Goal: Task Accomplishment & Management: Complete application form

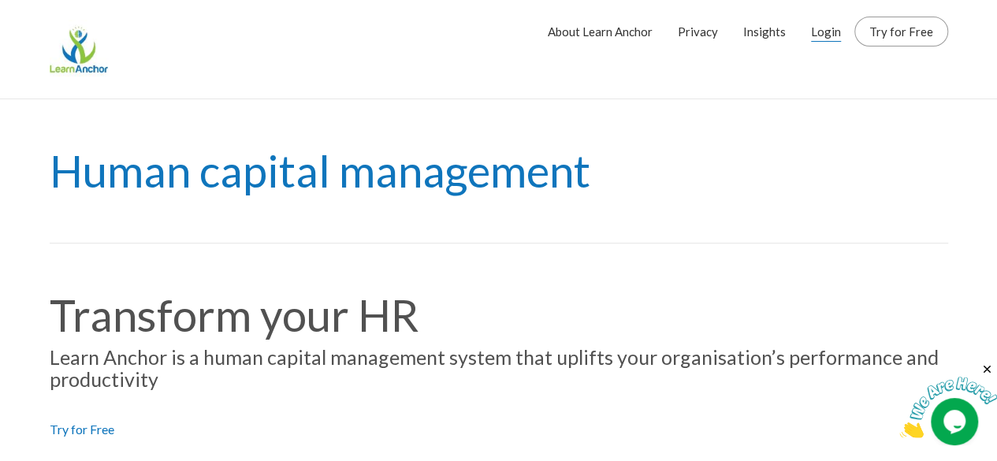
click at [834, 34] on link "Login" at bounding box center [826, 31] width 30 height 39
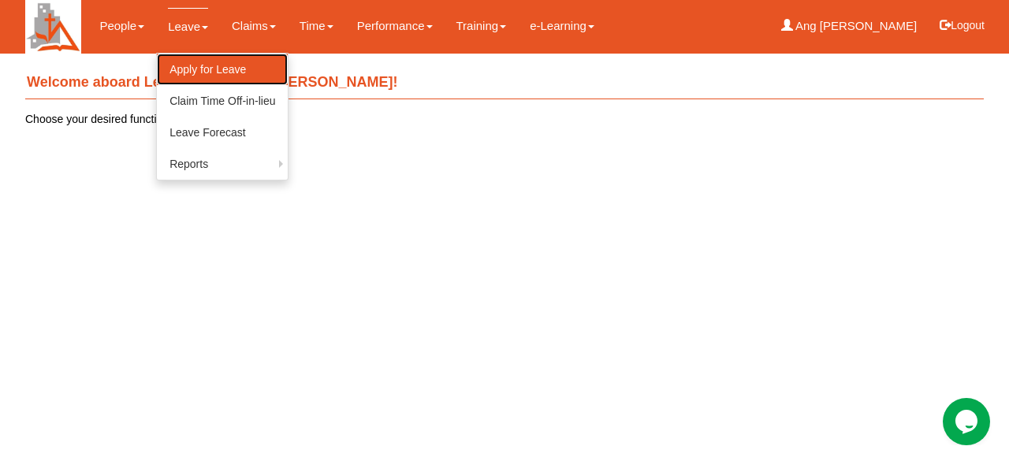
click at [191, 54] on link "Apply for Leave" at bounding box center [222, 70] width 131 height 32
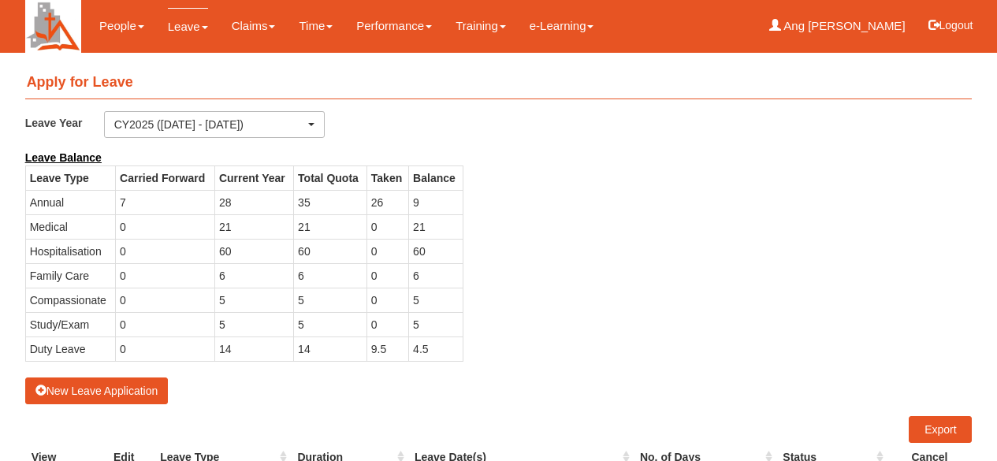
select select "50"
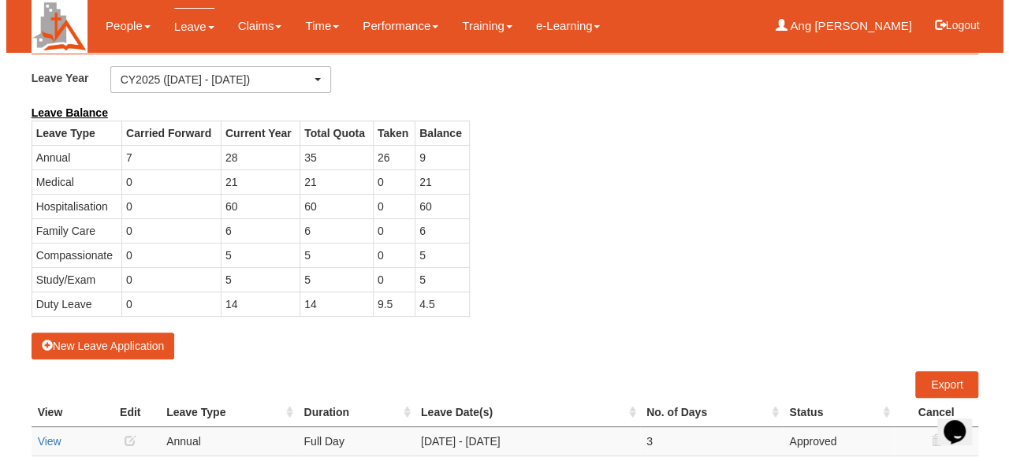
scroll to position [225, 0]
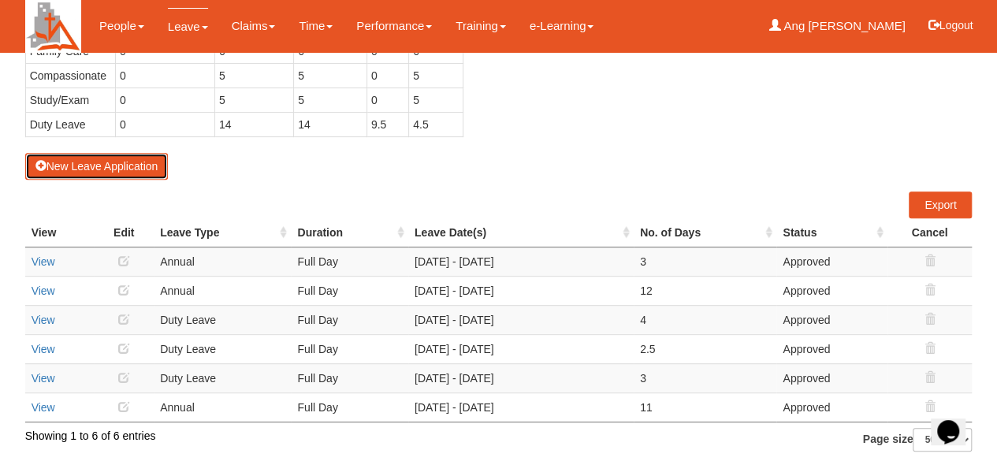
click at [136, 166] on button "New Leave Application" at bounding box center [96, 166] width 143 height 27
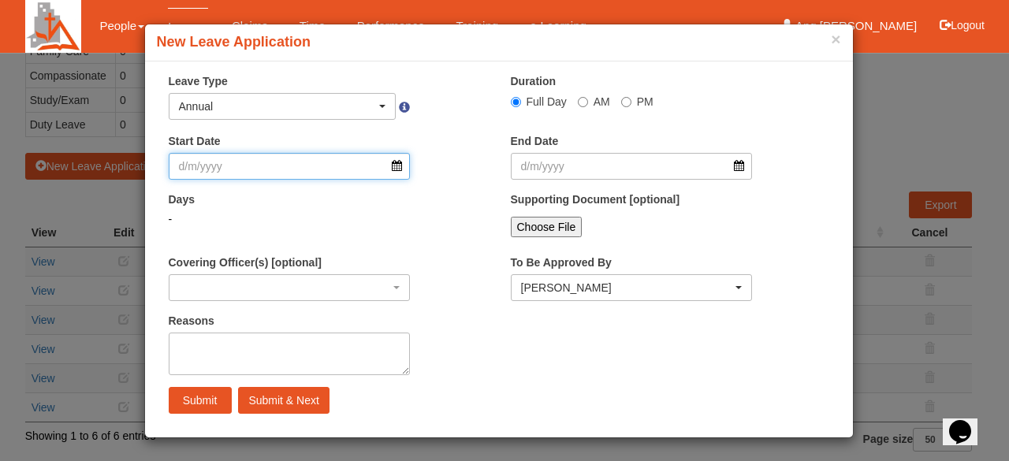
click at [287, 162] on input "Start Date" at bounding box center [290, 166] width 242 height 27
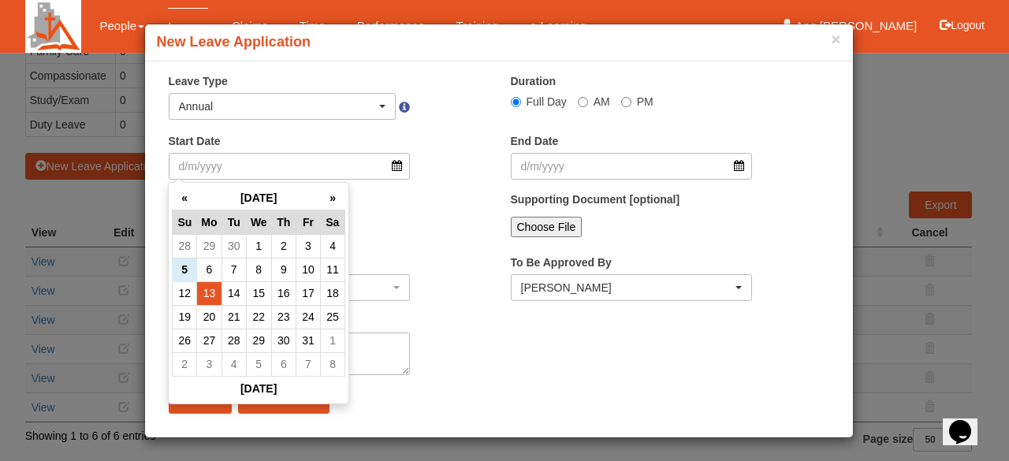
click at [211, 297] on td "13" at bounding box center [209, 293] width 24 height 24
type input "13/10/2025"
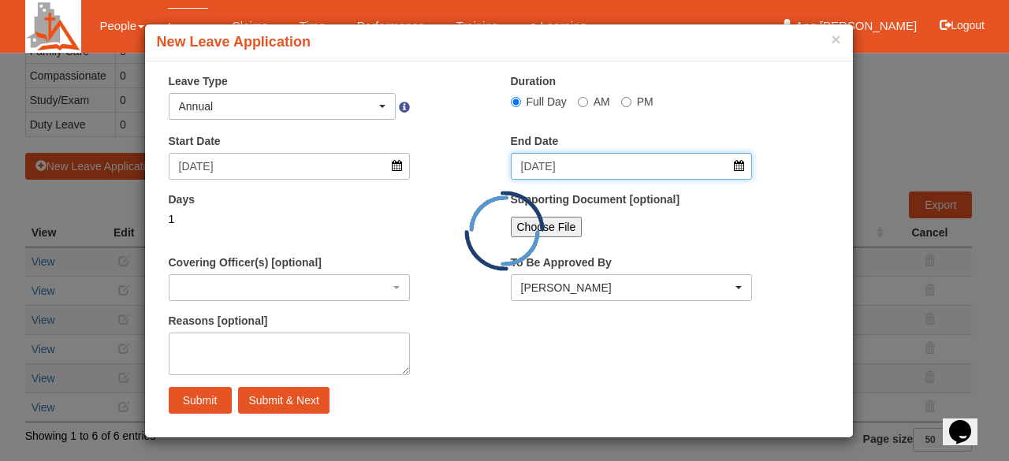
click at [629, 169] on input "13/10/2025" at bounding box center [632, 166] width 242 height 27
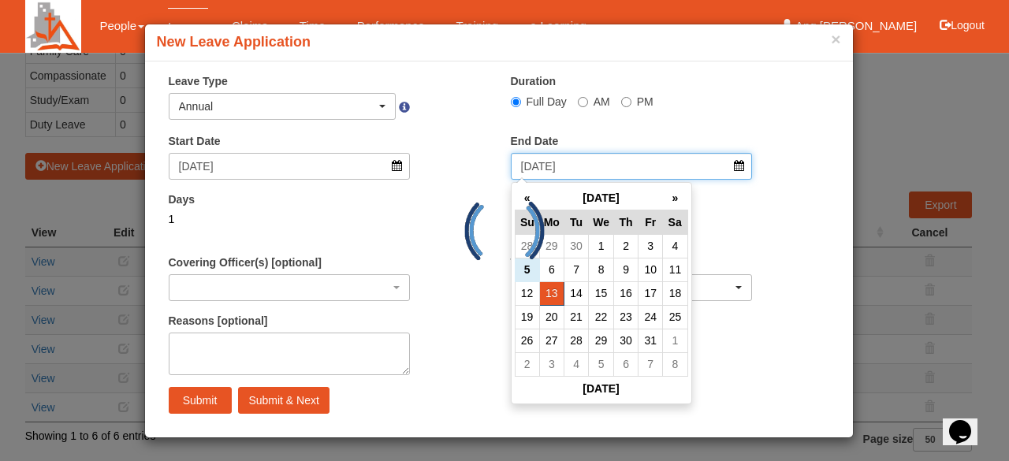
select select
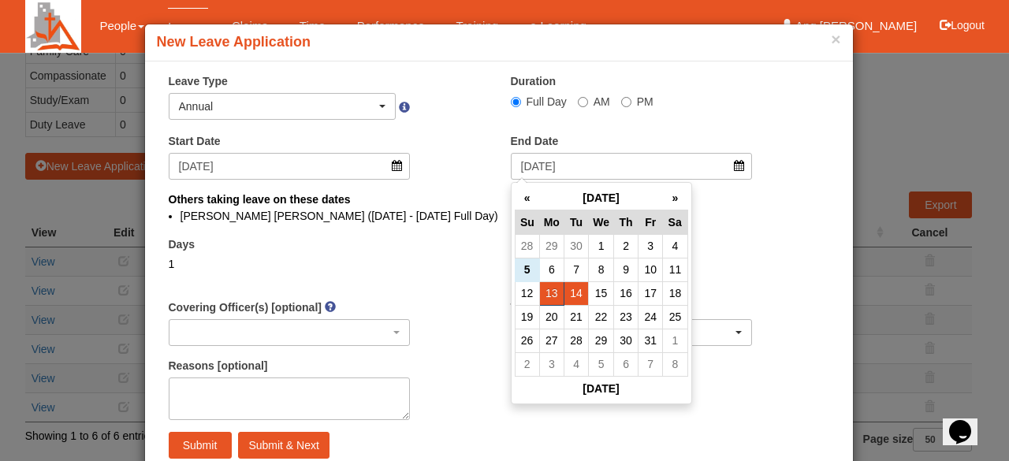
click at [585, 286] on td "14" at bounding box center [576, 293] width 24 height 24
type input "14/10/2025"
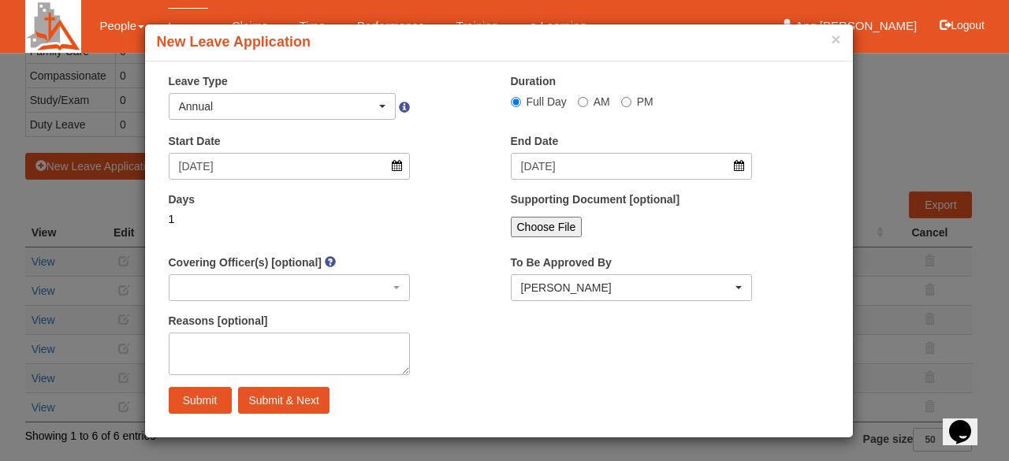
select select
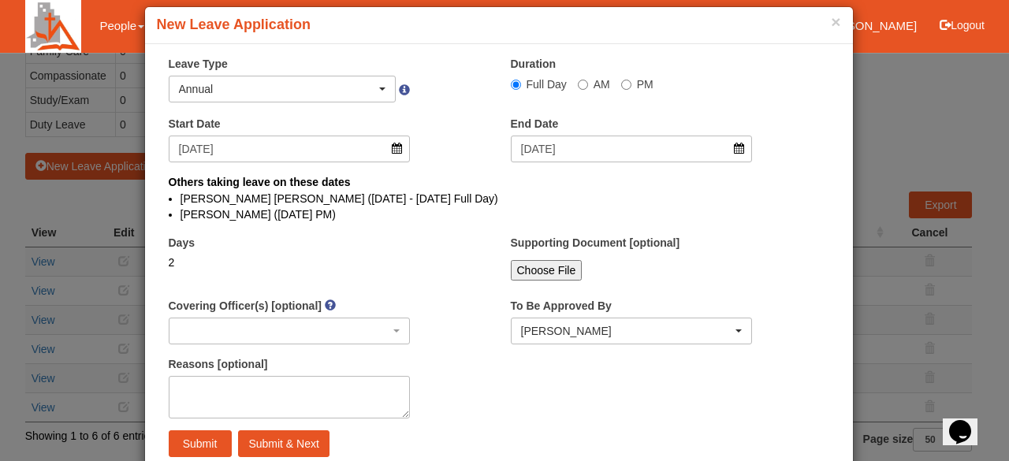
scroll to position [16, 0]
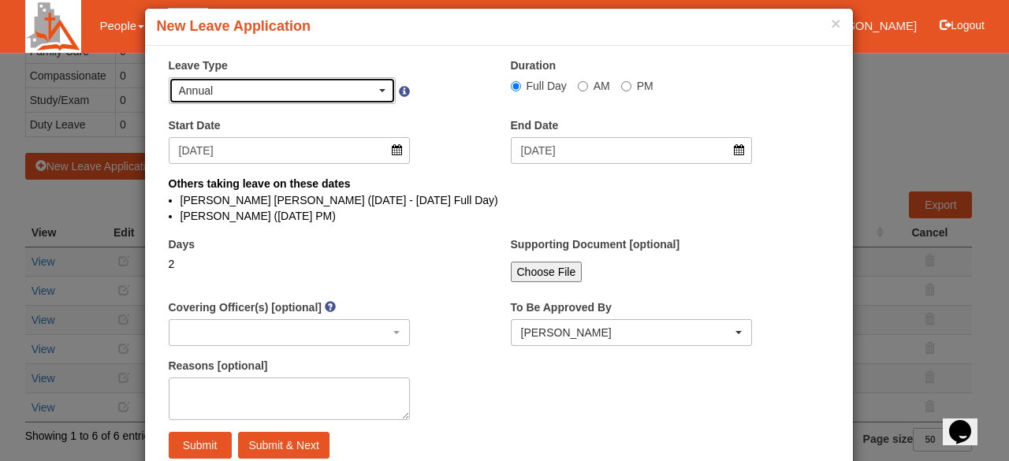
click at [370, 91] on div "Annual" at bounding box center [278, 91] width 198 height 16
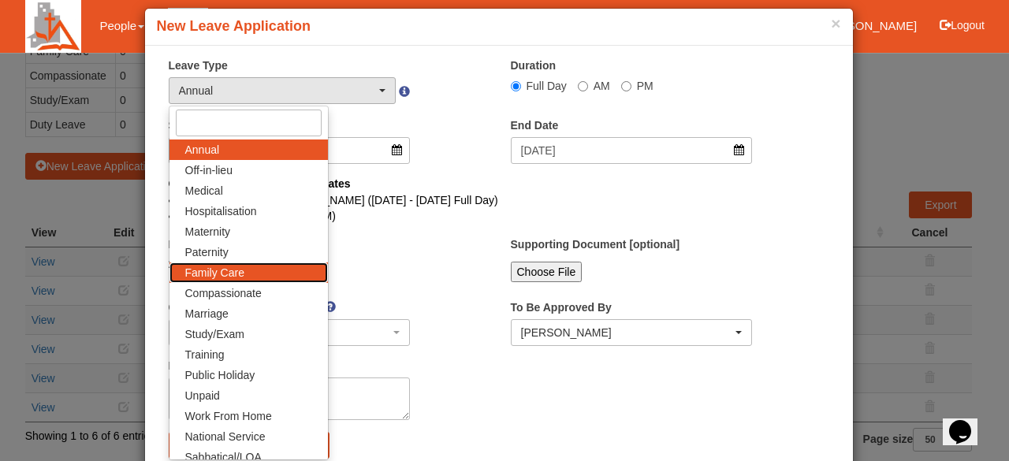
click at [247, 270] on link "Family Care" at bounding box center [248, 272] width 158 height 20
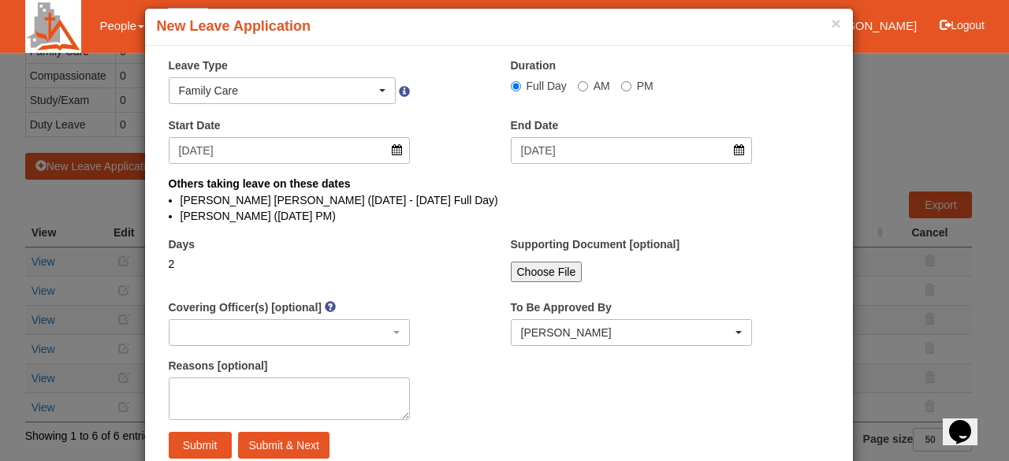
click at [381, 248] on div "Days 2" at bounding box center [290, 259] width 266 height 46
click at [207, 442] on input "Submit" at bounding box center [200, 445] width 63 height 27
select select "1"
select select
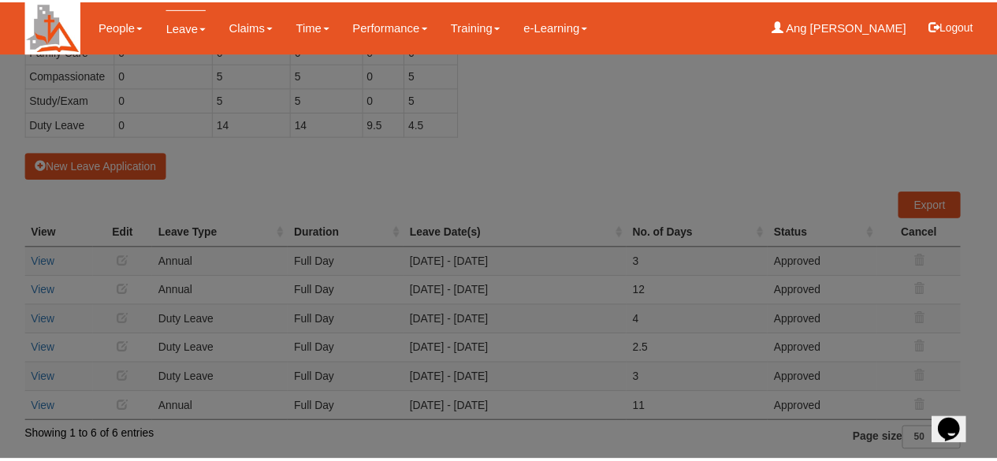
scroll to position [0, 0]
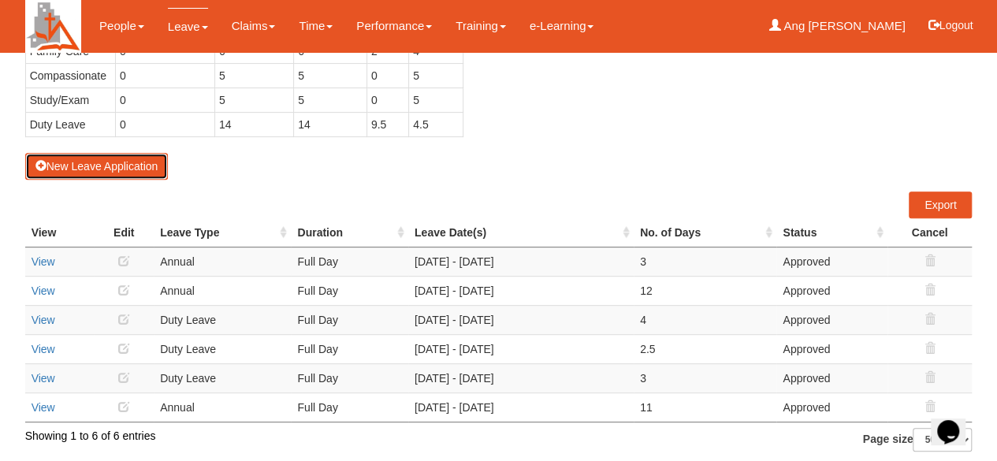
select select "50"
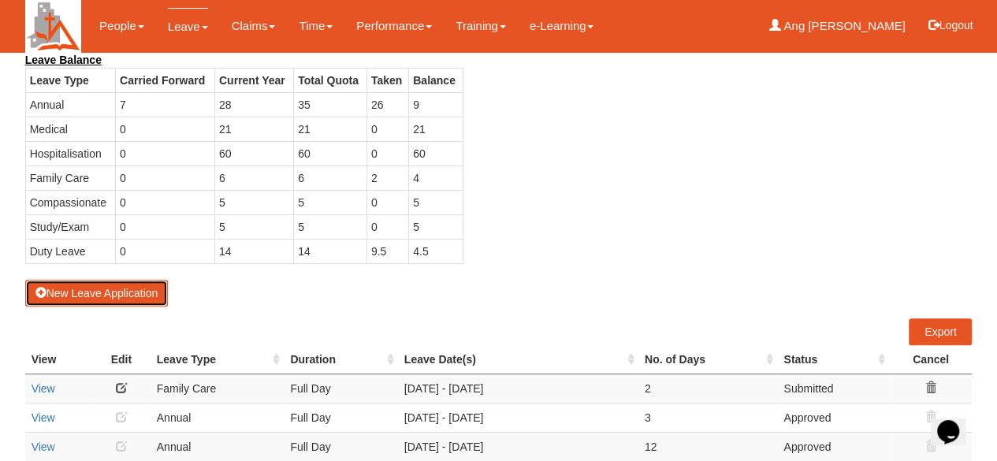
scroll to position [97, 0]
